Goal: Task Accomplishment & Management: Manage account settings

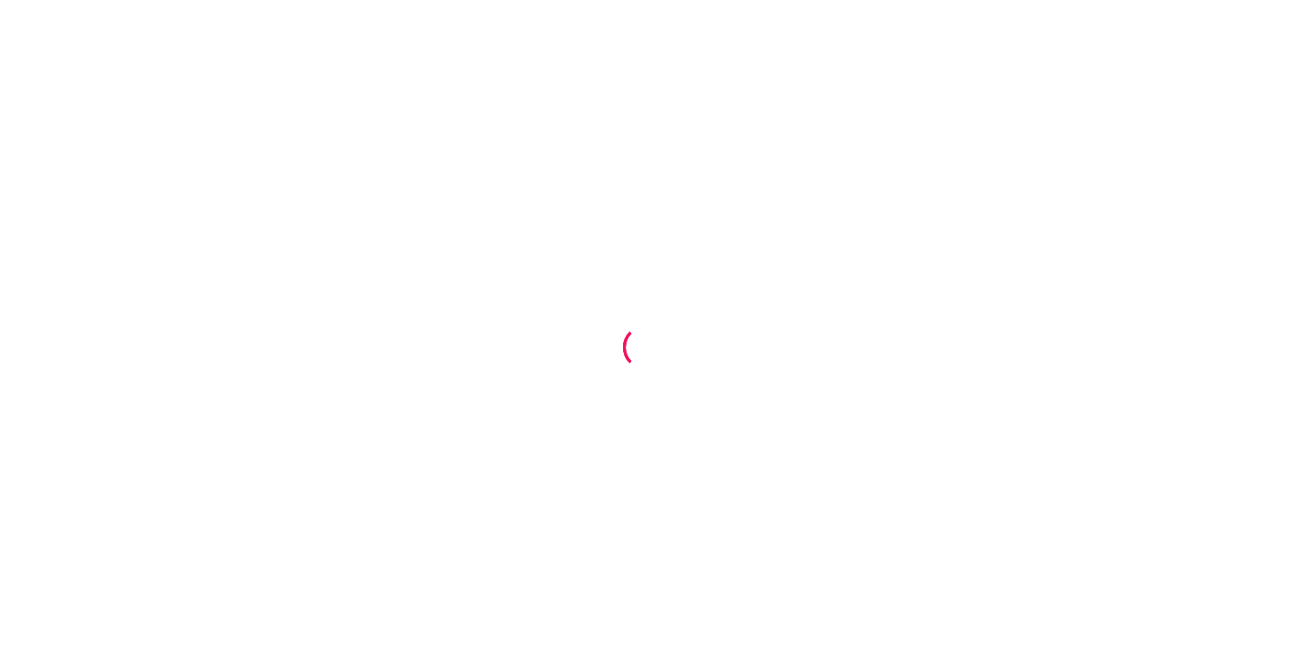
click at [670, 157] on div at bounding box center [652, 322] width 1304 height 645
